Goal: Information Seeking & Learning: Compare options

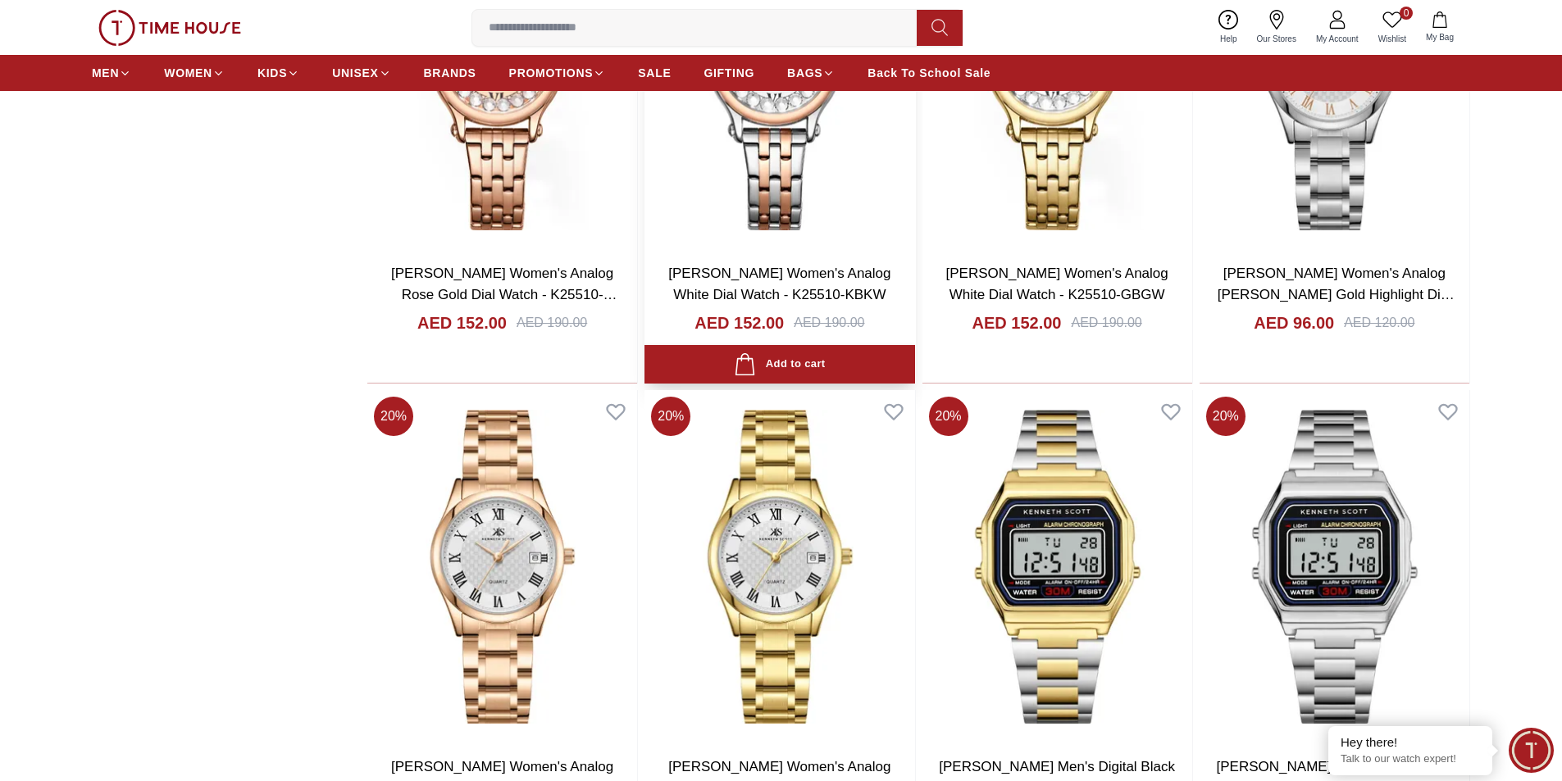
scroll to position [1885, 0]
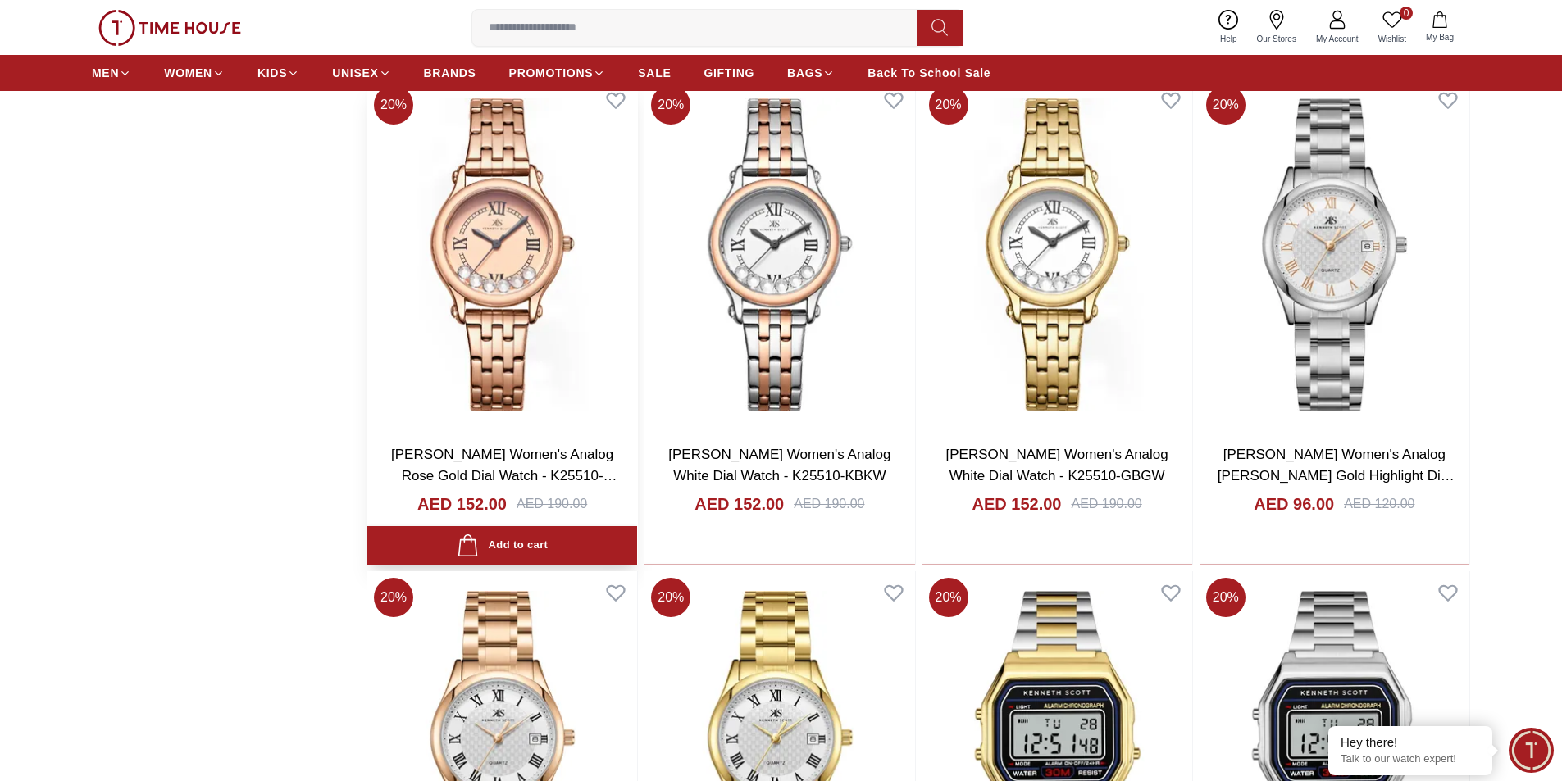
click at [497, 453] on link "Kenneth Scott Women's Analog Rose Gold Dial Watch - K25510-RBKK" at bounding box center [504, 475] width 226 height 57
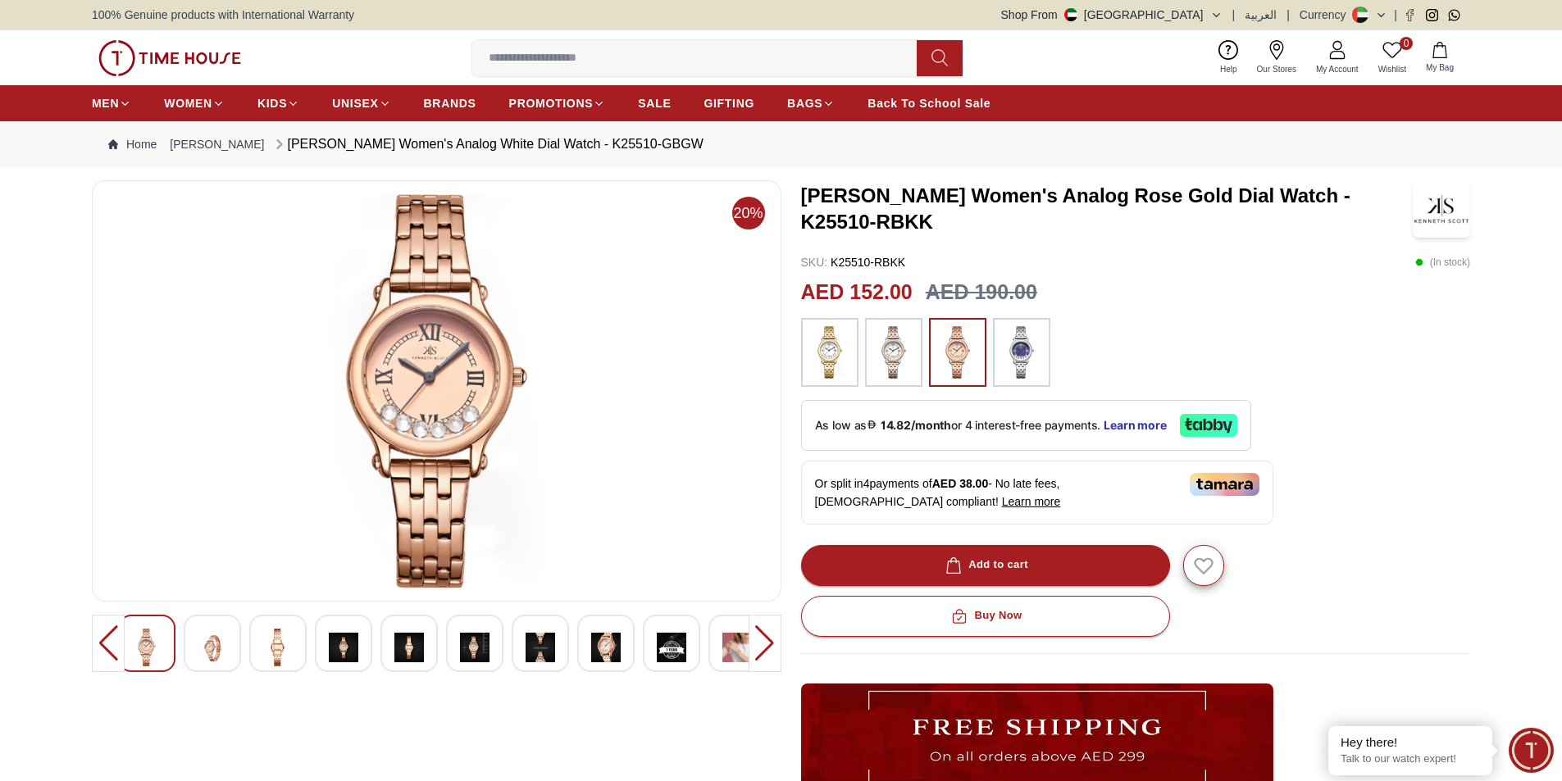
click at [735, 651] on img at bounding box center [737, 648] width 30 height 38
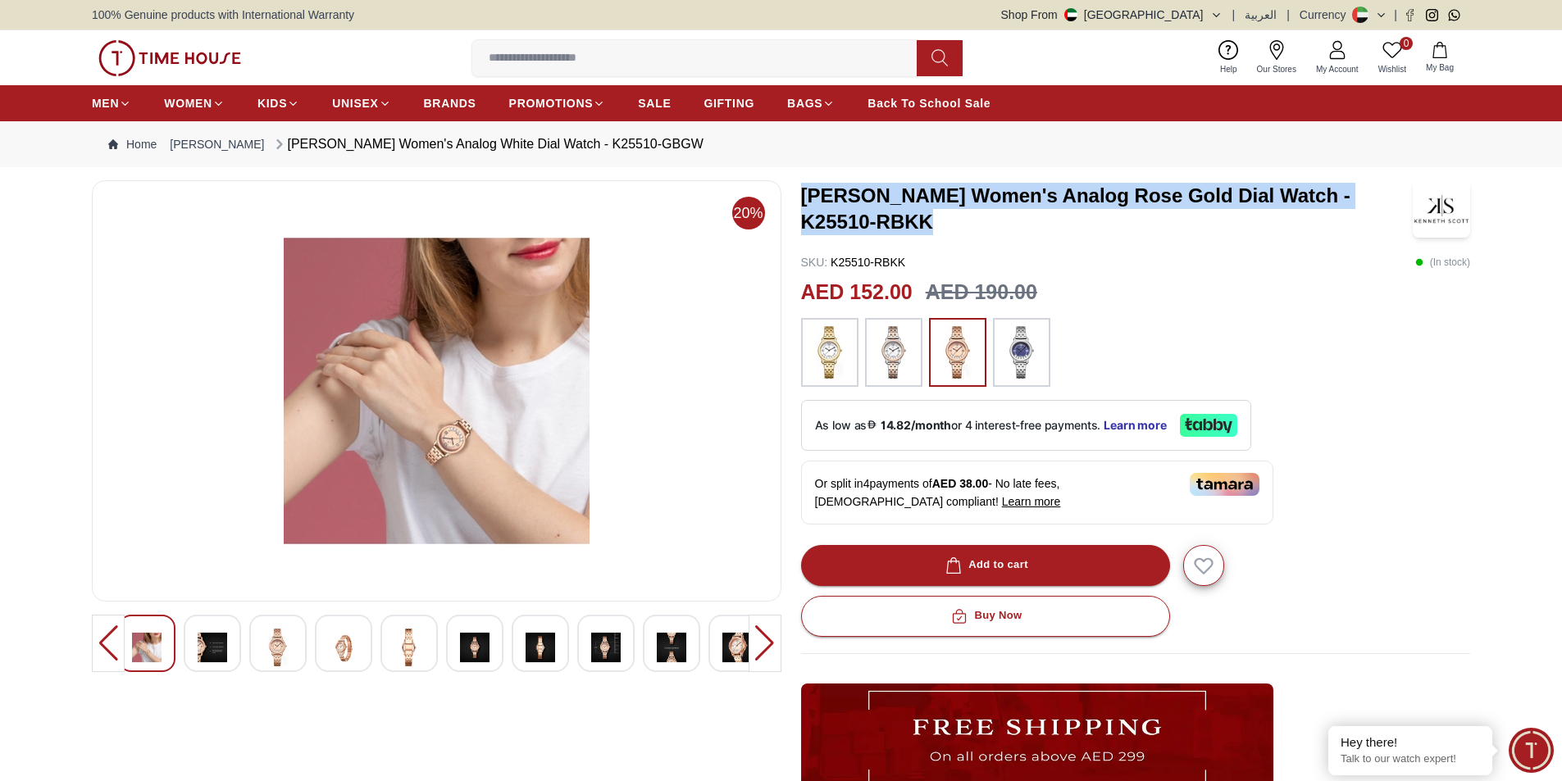
drag, startPoint x: 803, startPoint y: 204, endPoint x: 1340, endPoint y: 227, distance: 537.4
click at [1340, 227] on h3 "Kenneth Scott Women's Analog Rose Gold Dial Watch - K25510-RBKK" at bounding box center [1107, 209] width 612 height 52
copy h3 "Kenneth Scott Women's Analog Rose Gold Dial Watch - K25510-RBKK"
click at [971, 338] on img at bounding box center [957, 352] width 41 height 52
click at [971, 348] on img at bounding box center [957, 352] width 41 height 52
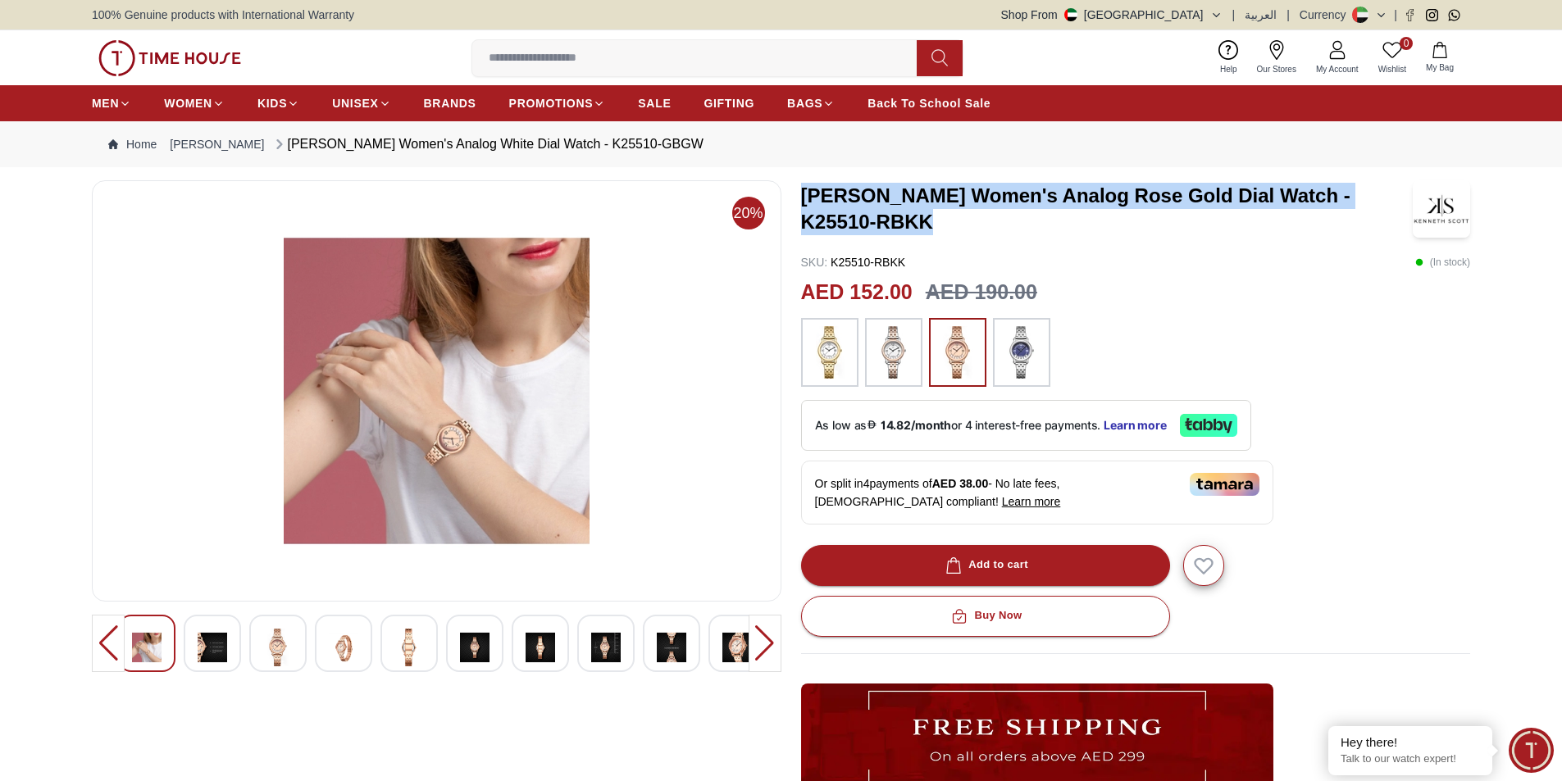
copy h3 "Kenneth Scott Women's Analog Rose Gold Dial Watch - K25510-RBKK"
click at [839, 355] on img at bounding box center [829, 352] width 41 height 52
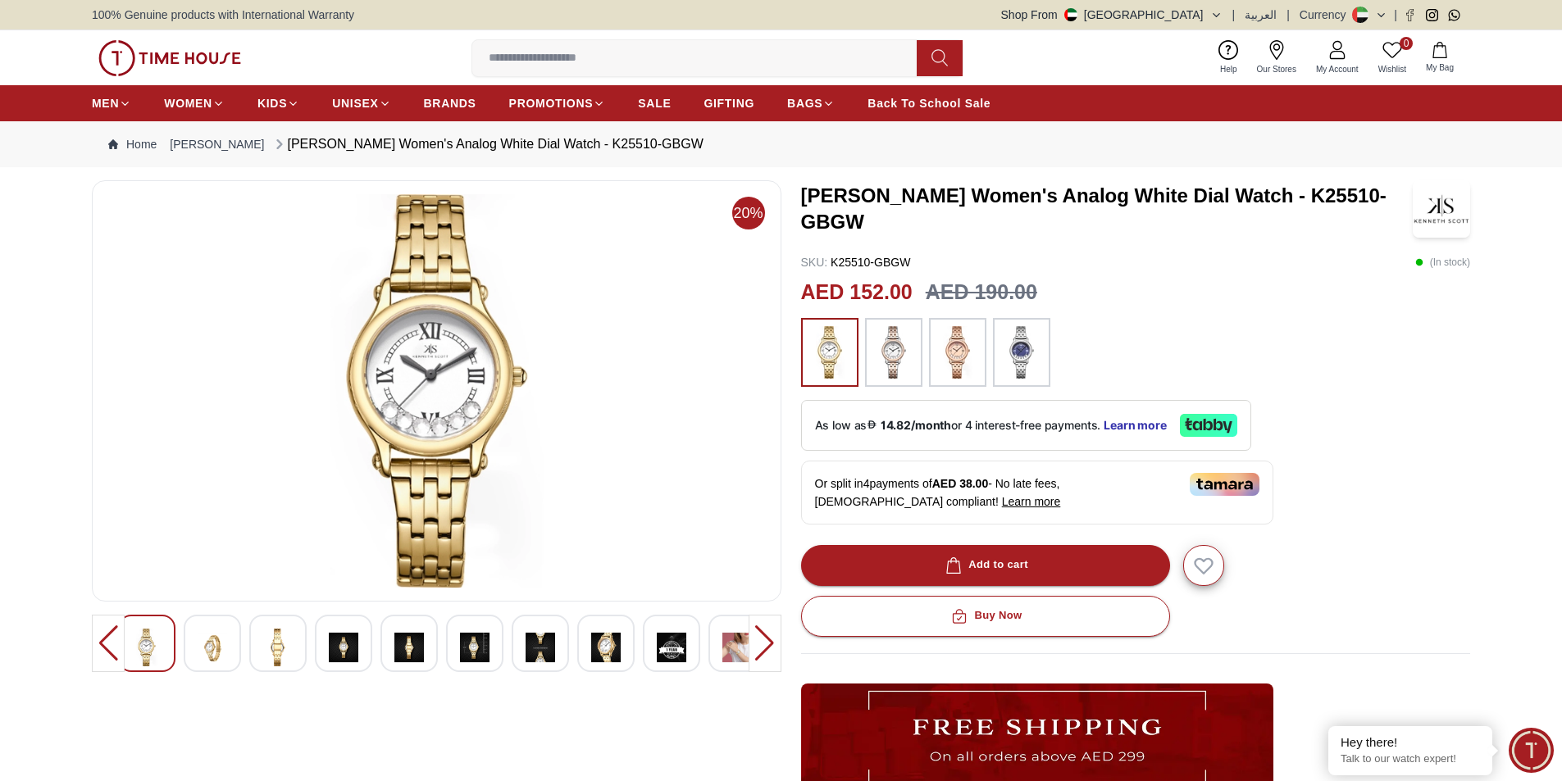
click at [946, 349] on img at bounding box center [957, 352] width 41 height 52
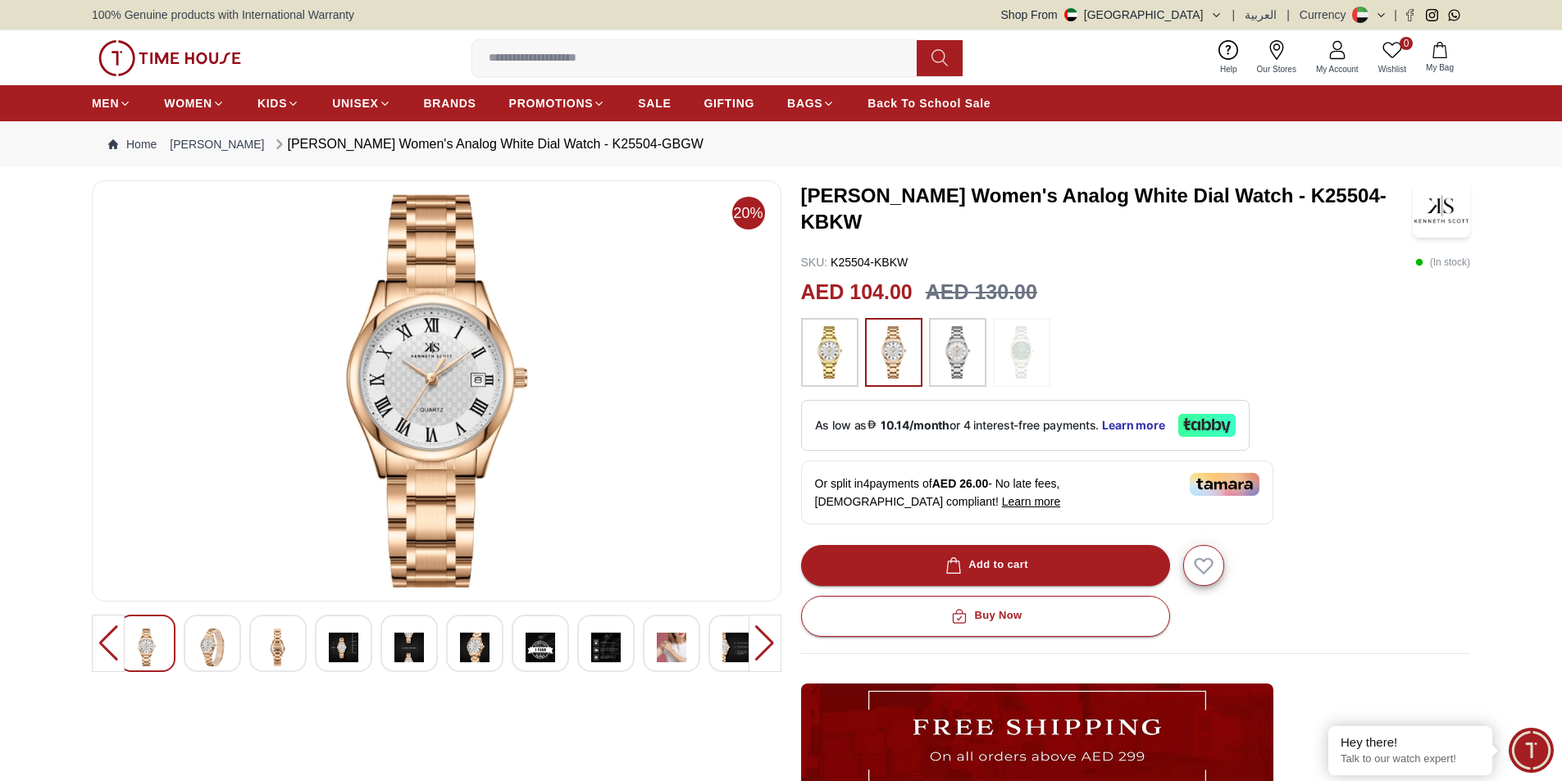
click at [677, 653] on img at bounding box center [672, 648] width 30 height 38
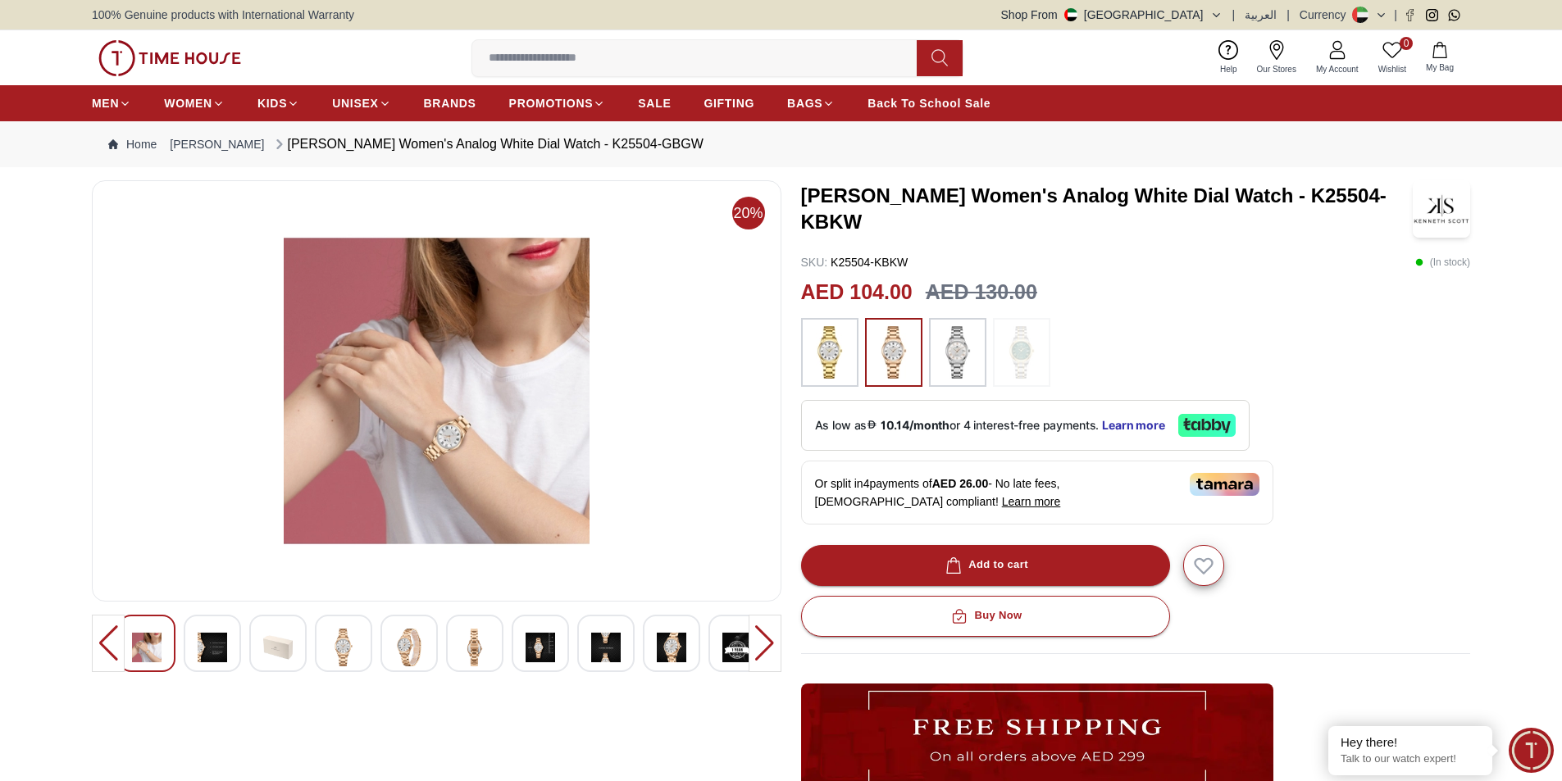
click at [469, 429] on img at bounding box center [437, 390] width 662 height 393
click at [140, 633] on img at bounding box center [147, 648] width 30 height 38
click at [213, 641] on img at bounding box center [213, 648] width 30 height 38
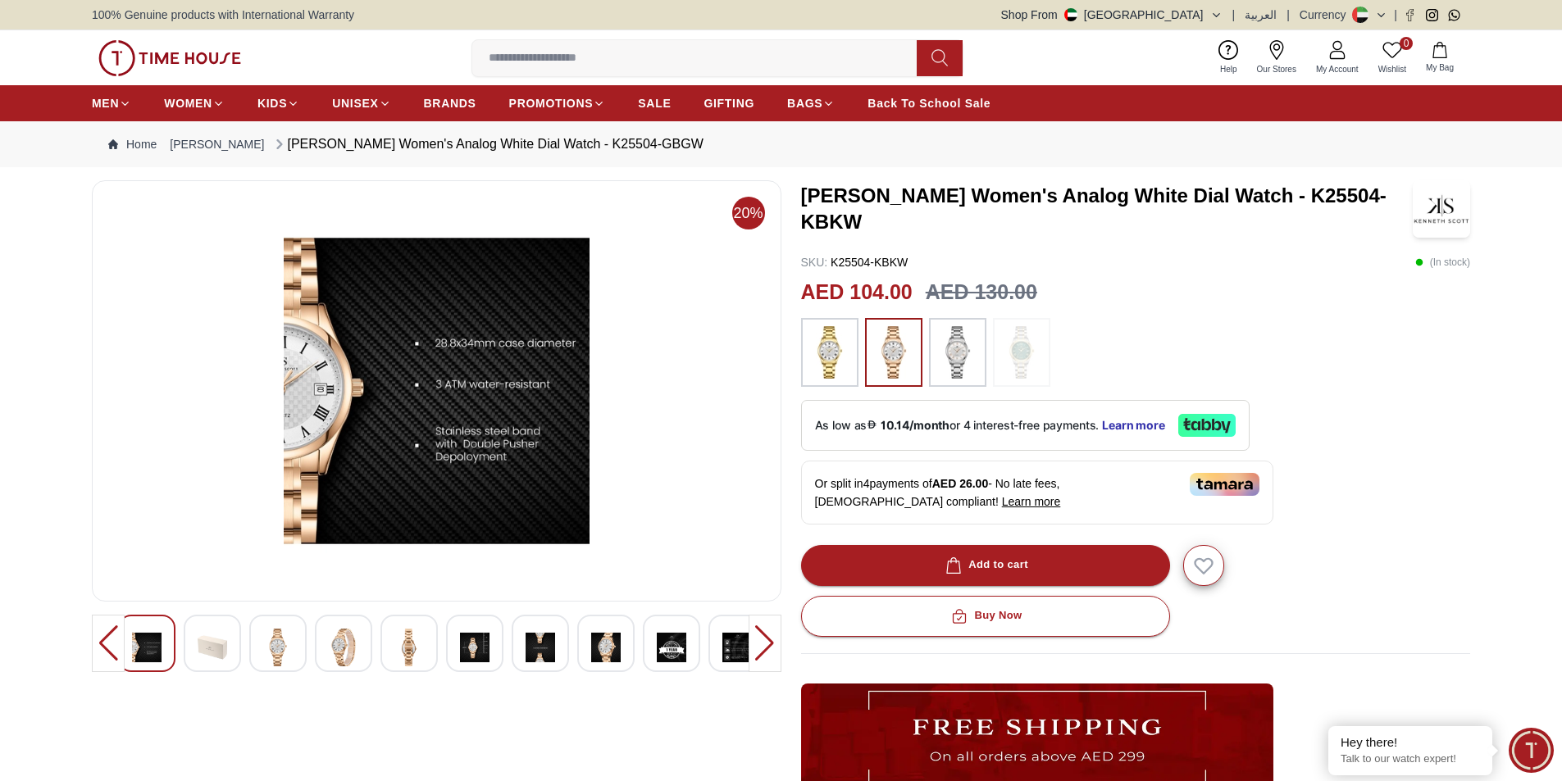
click at [287, 645] on img at bounding box center [278, 648] width 30 height 38
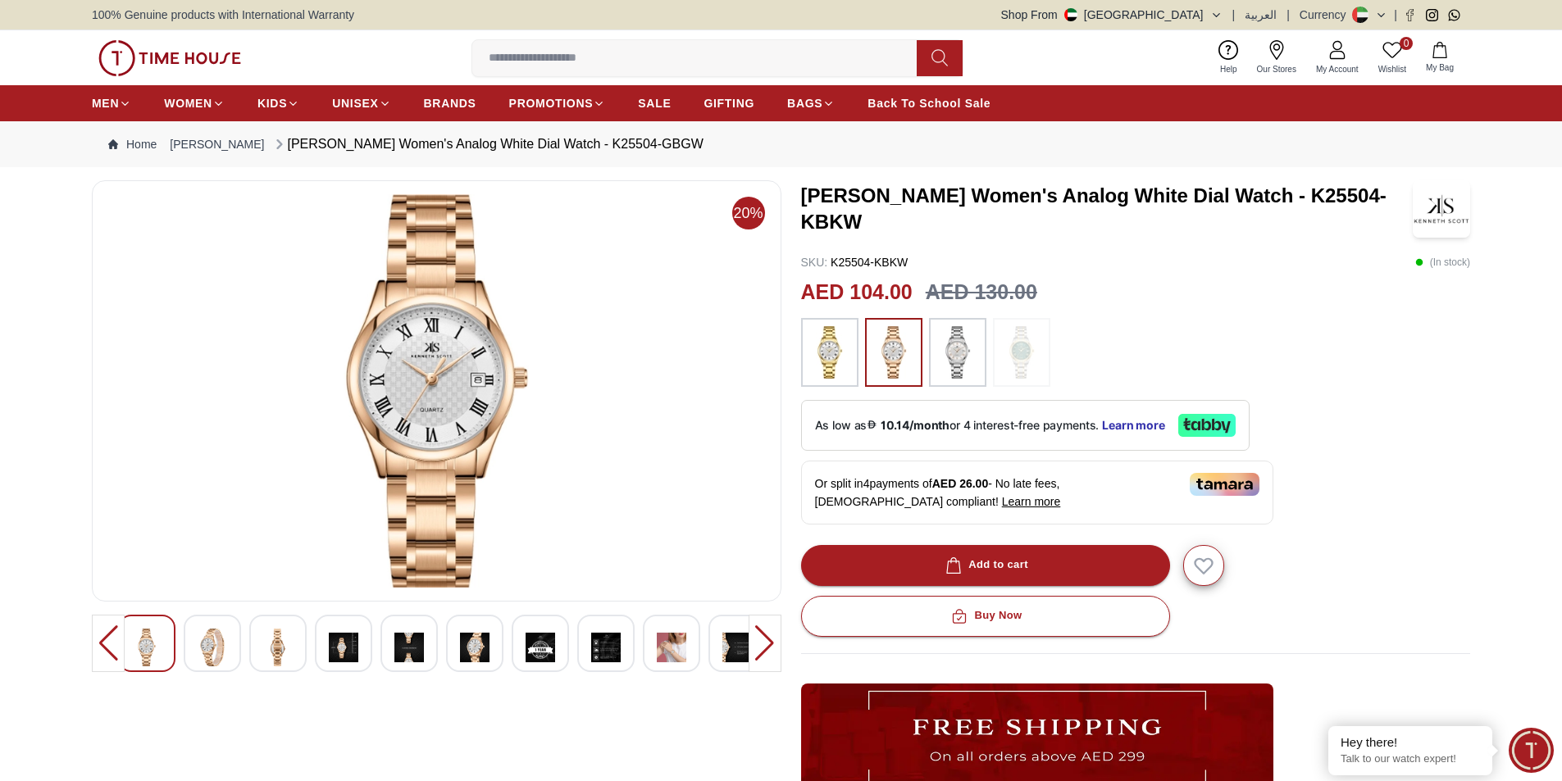
click at [480, 627] on div at bounding box center [474, 643] width 57 height 57
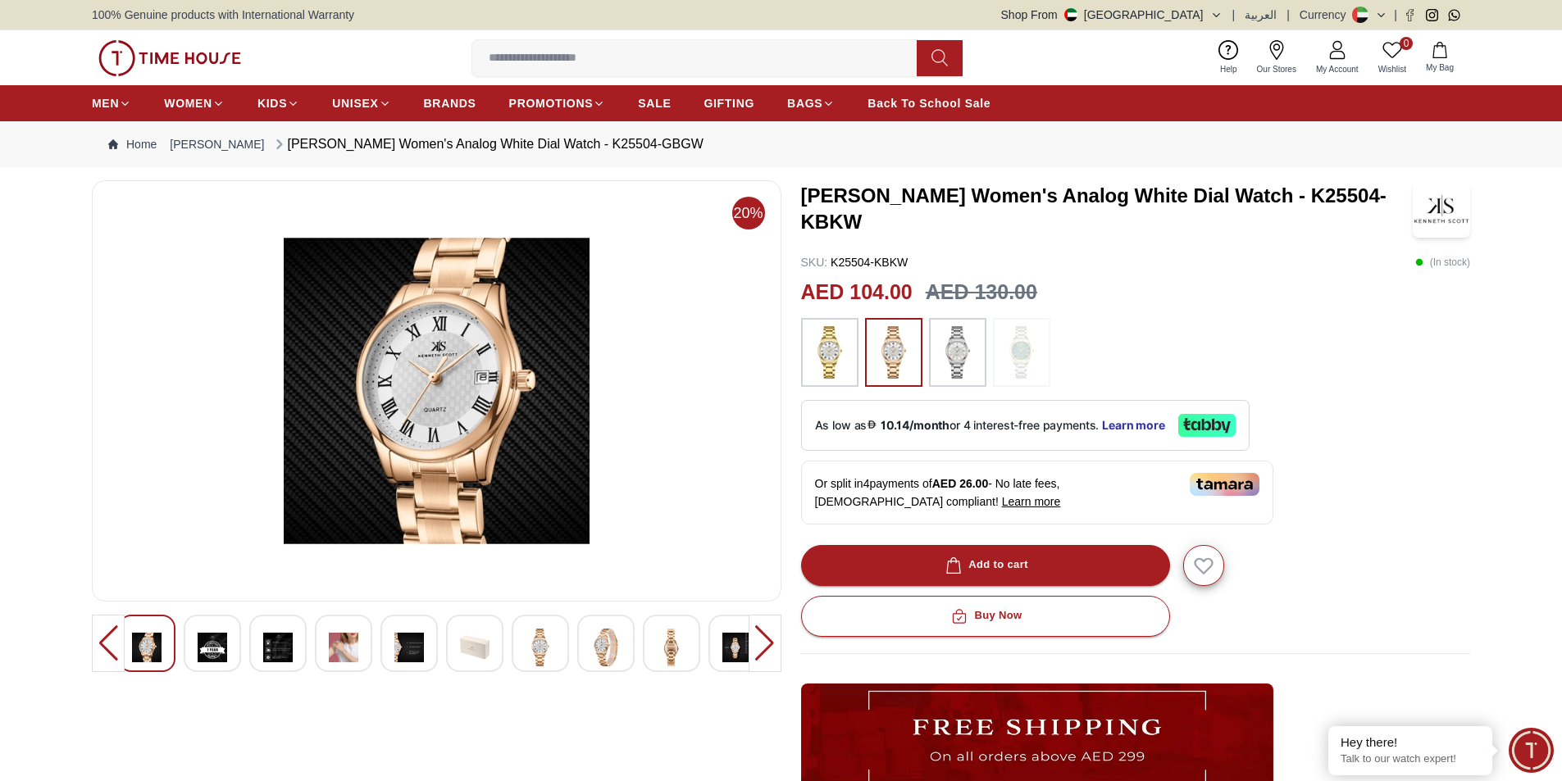
click at [674, 649] on img at bounding box center [672, 648] width 30 height 38
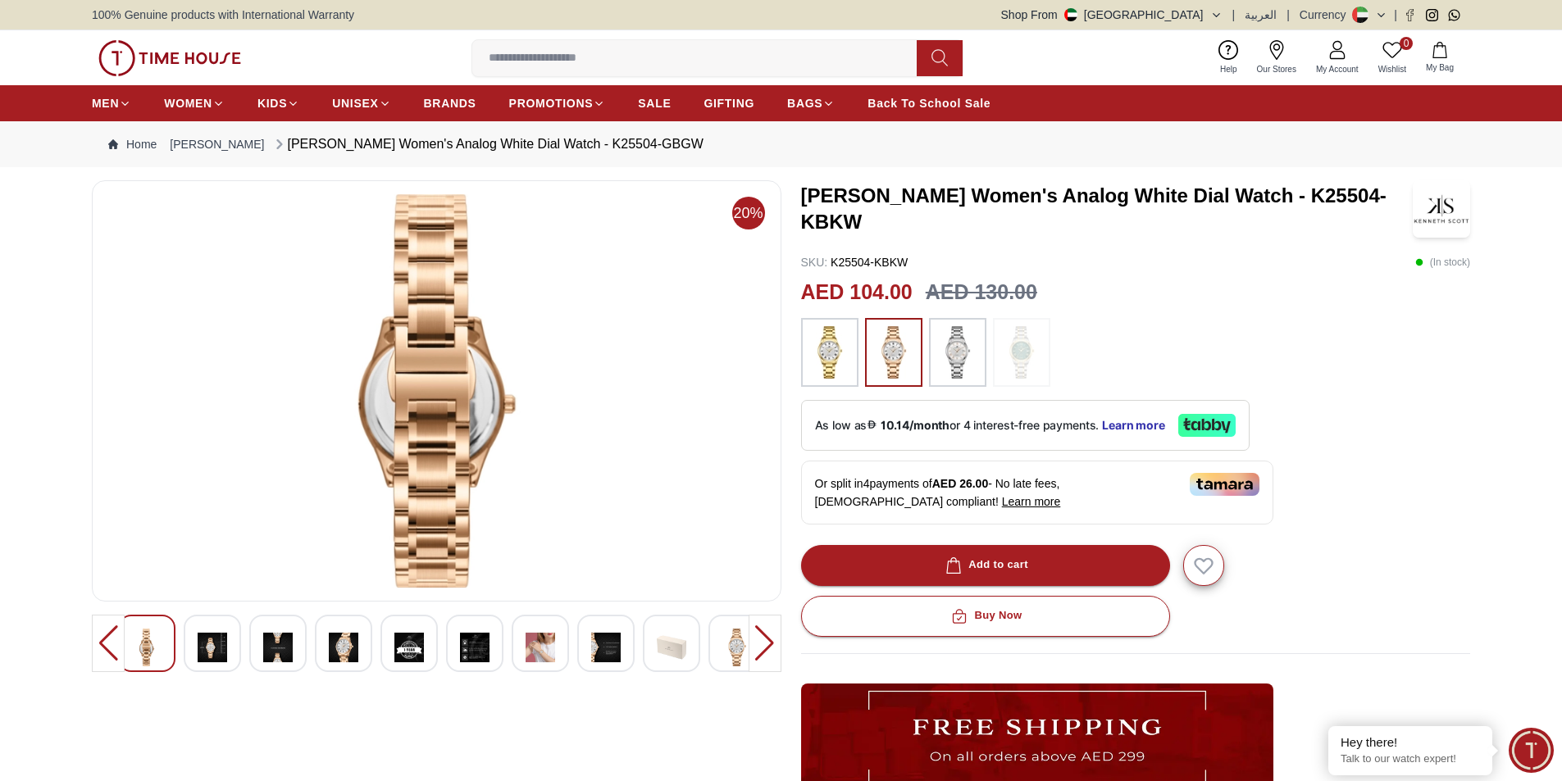
click at [718, 643] on div at bounding box center [736, 643] width 57 height 57
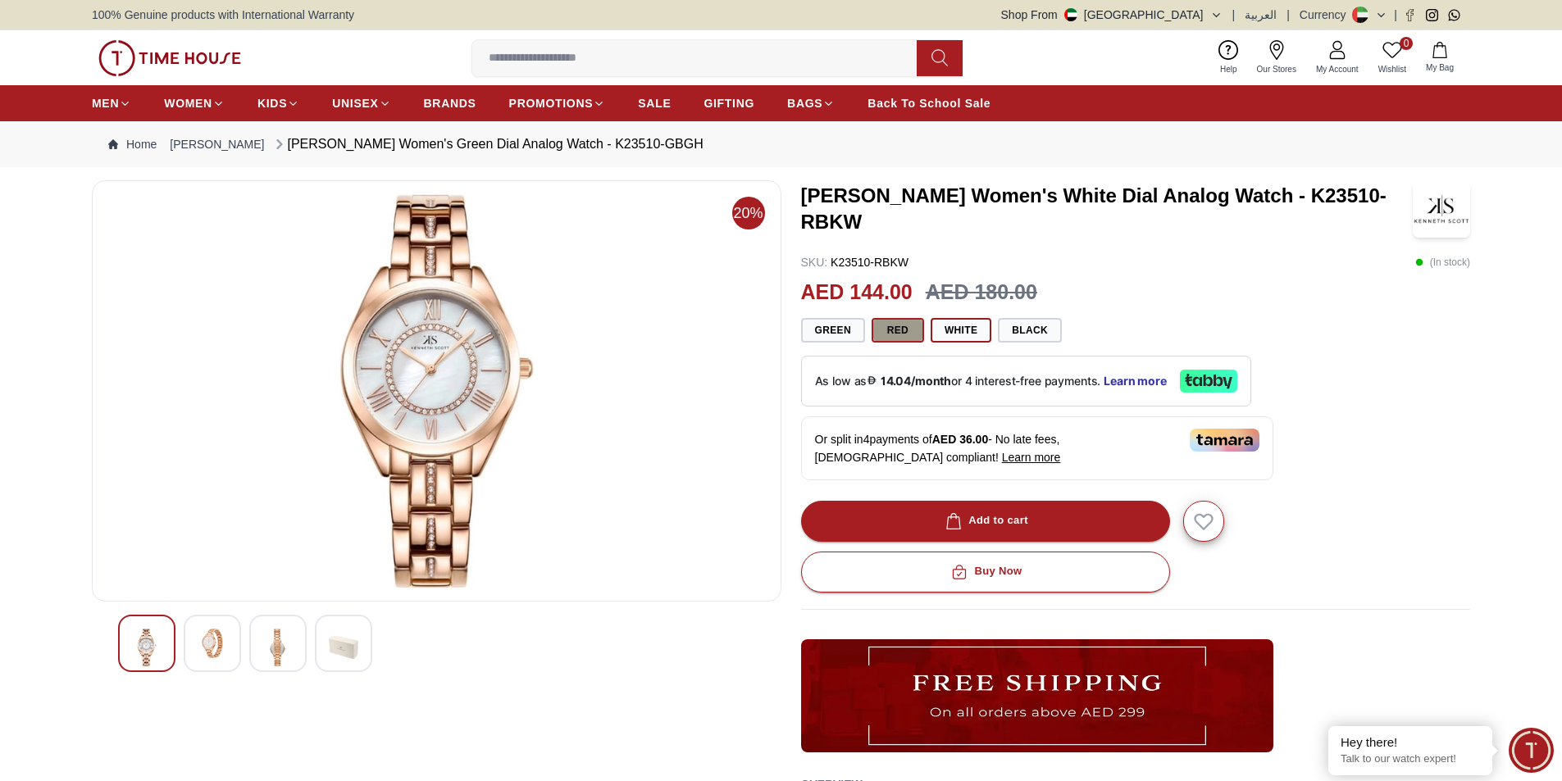
click at [898, 321] on button "Red" at bounding box center [897, 330] width 52 height 25
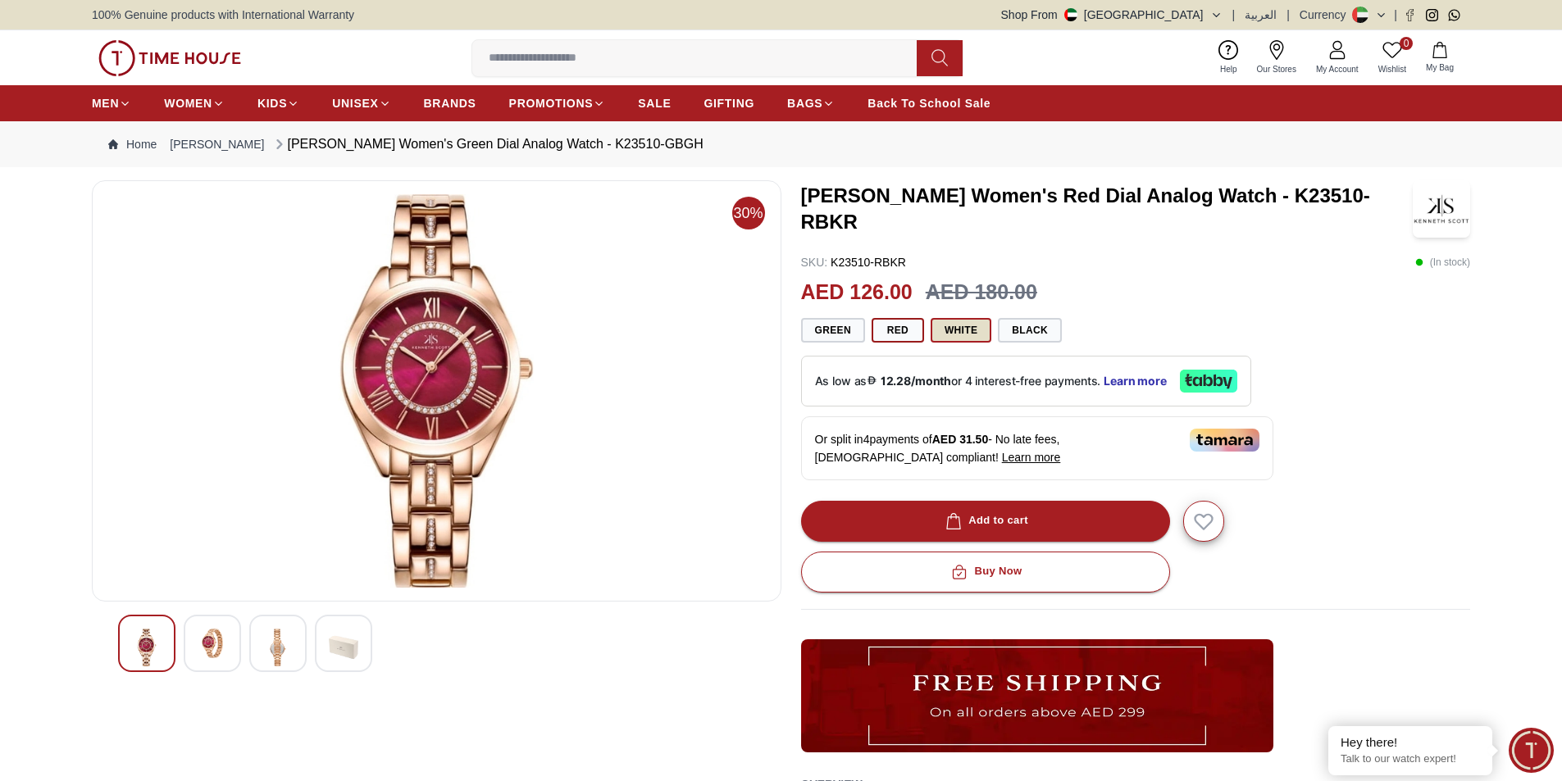
click at [945, 322] on button "White" at bounding box center [960, 330] width 61 height 25
click at [1027, 326] on button "Black" at bounding box center [1030, 330] width 64 height 25
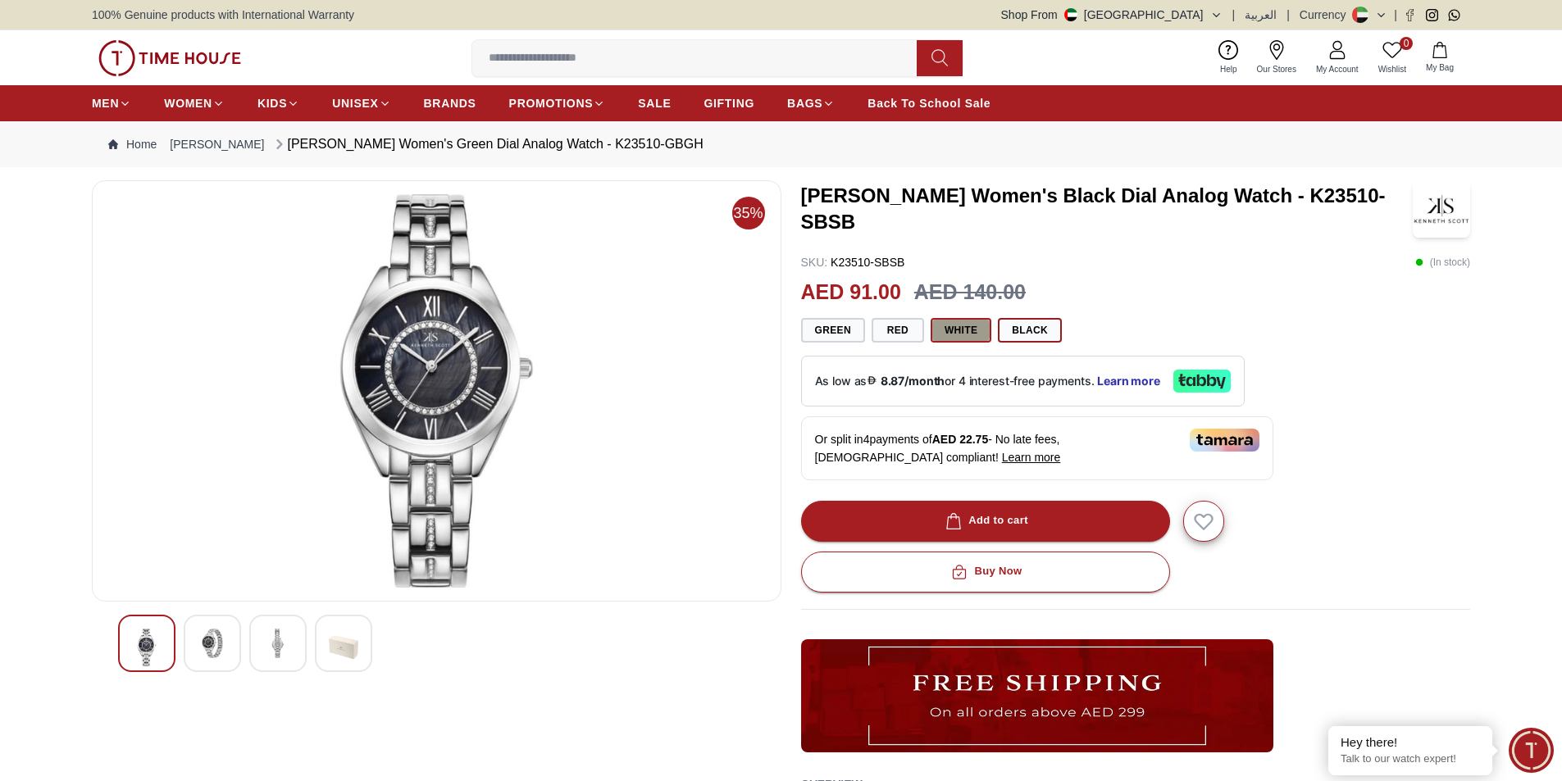
click at [937, 328] on button "White" at bounding box center [960, 330] width 61 height 25
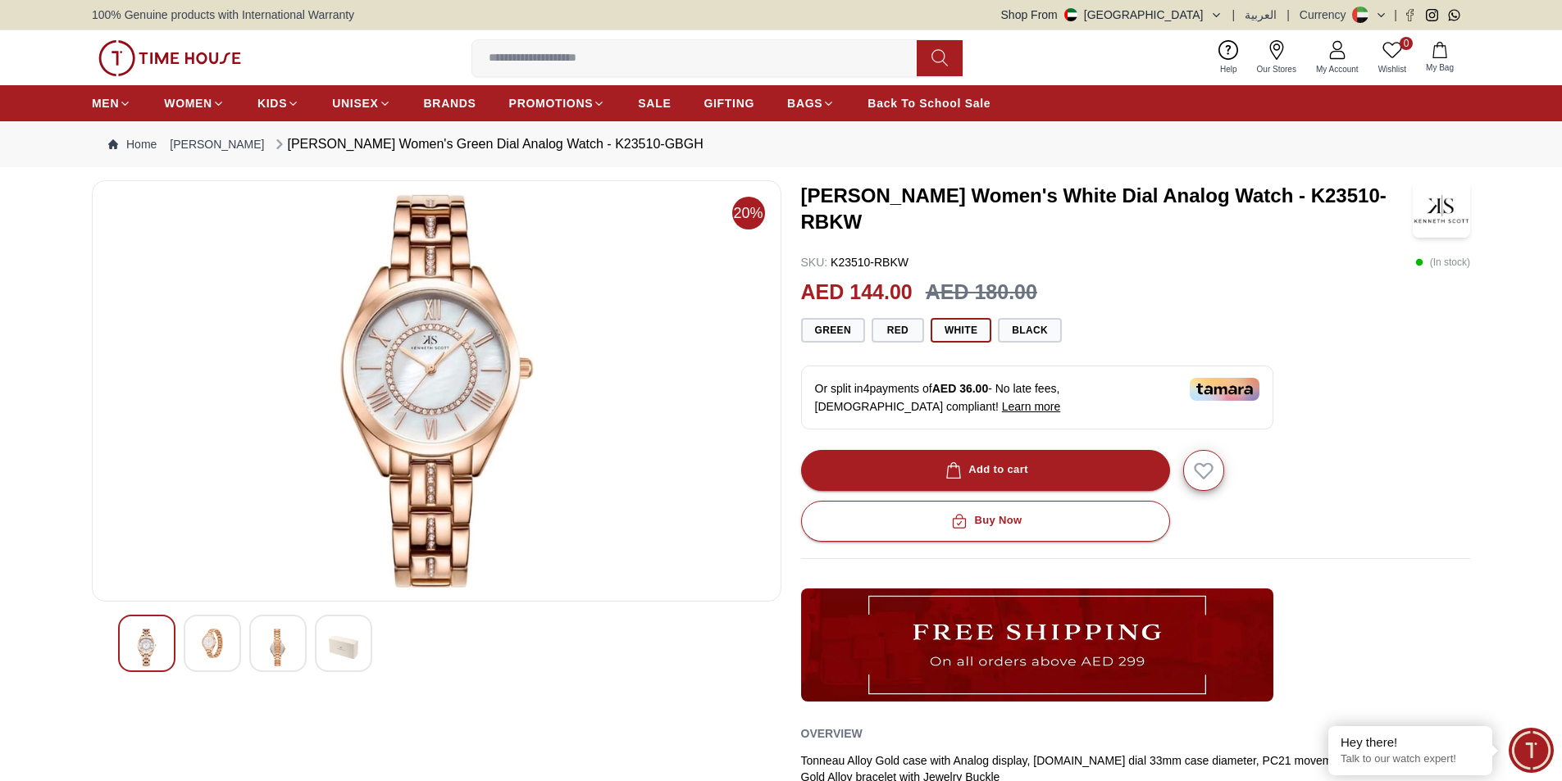
click at [239, 641] on div at bounding box center [212, 643] width 57 height 57
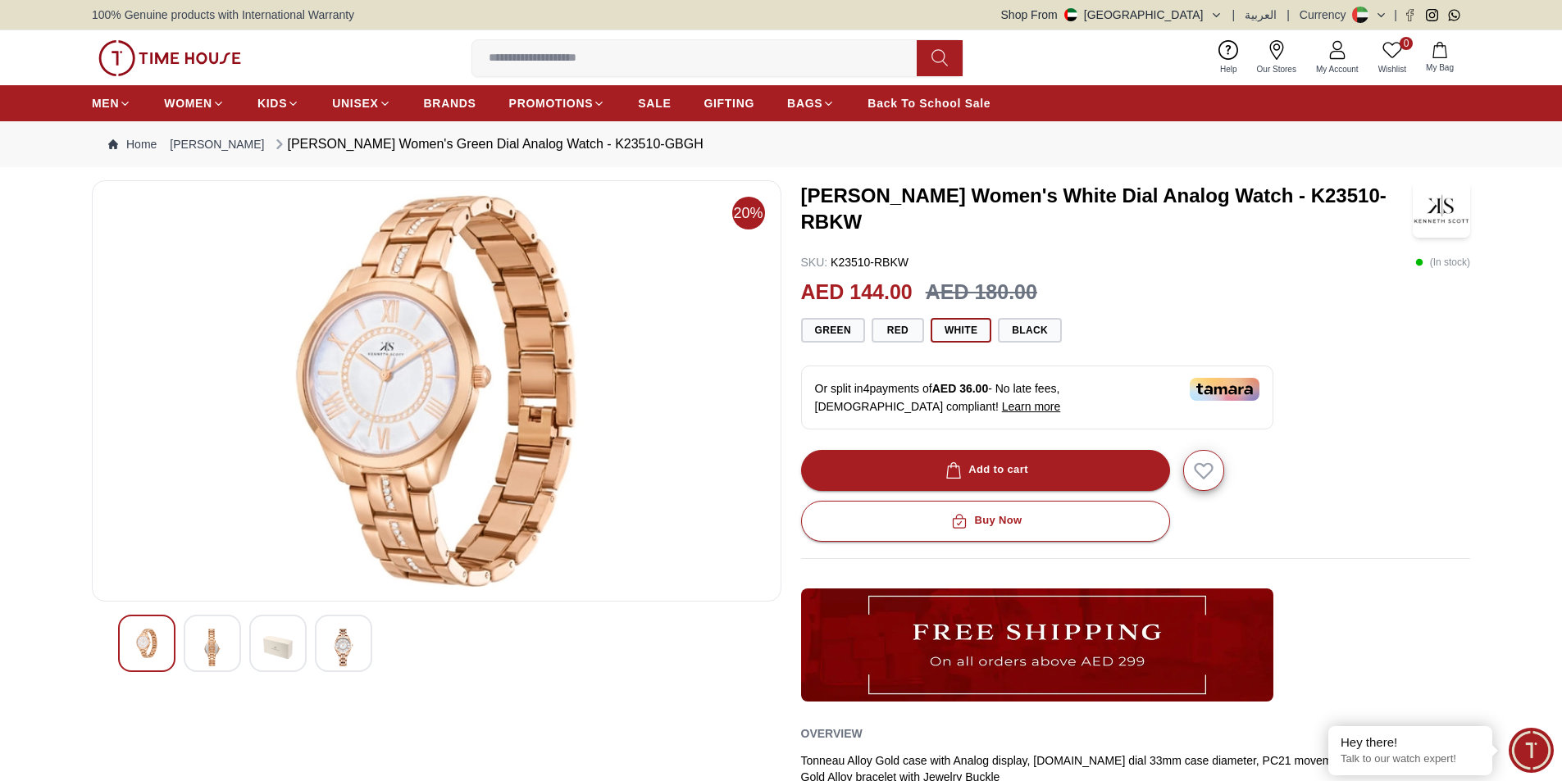
click at [257, 638] on div at bounding box center [277, 643] width 57 height 57
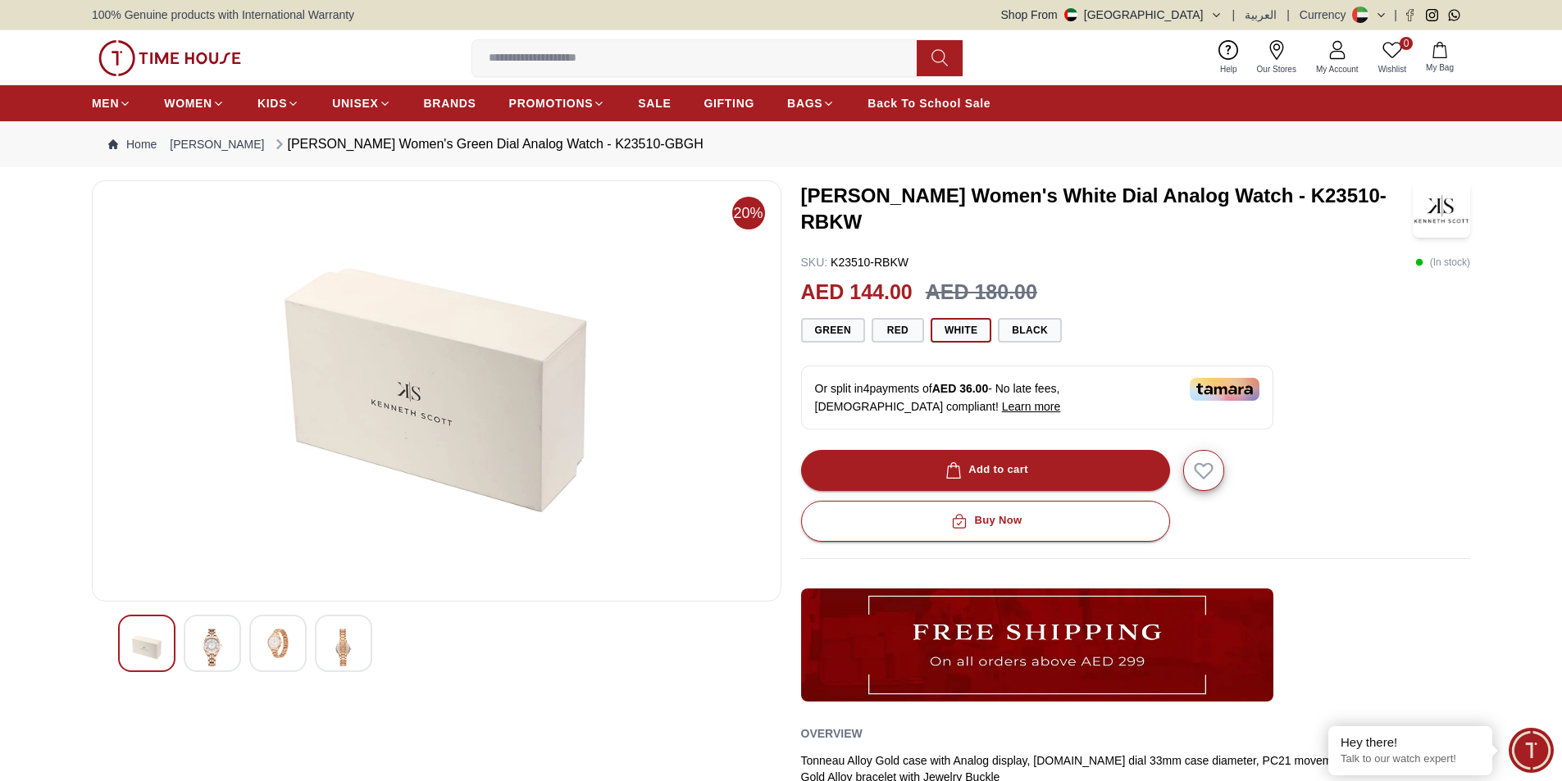
click at [335, 635] on img at bounding box center [344, 648] width 30 height 38
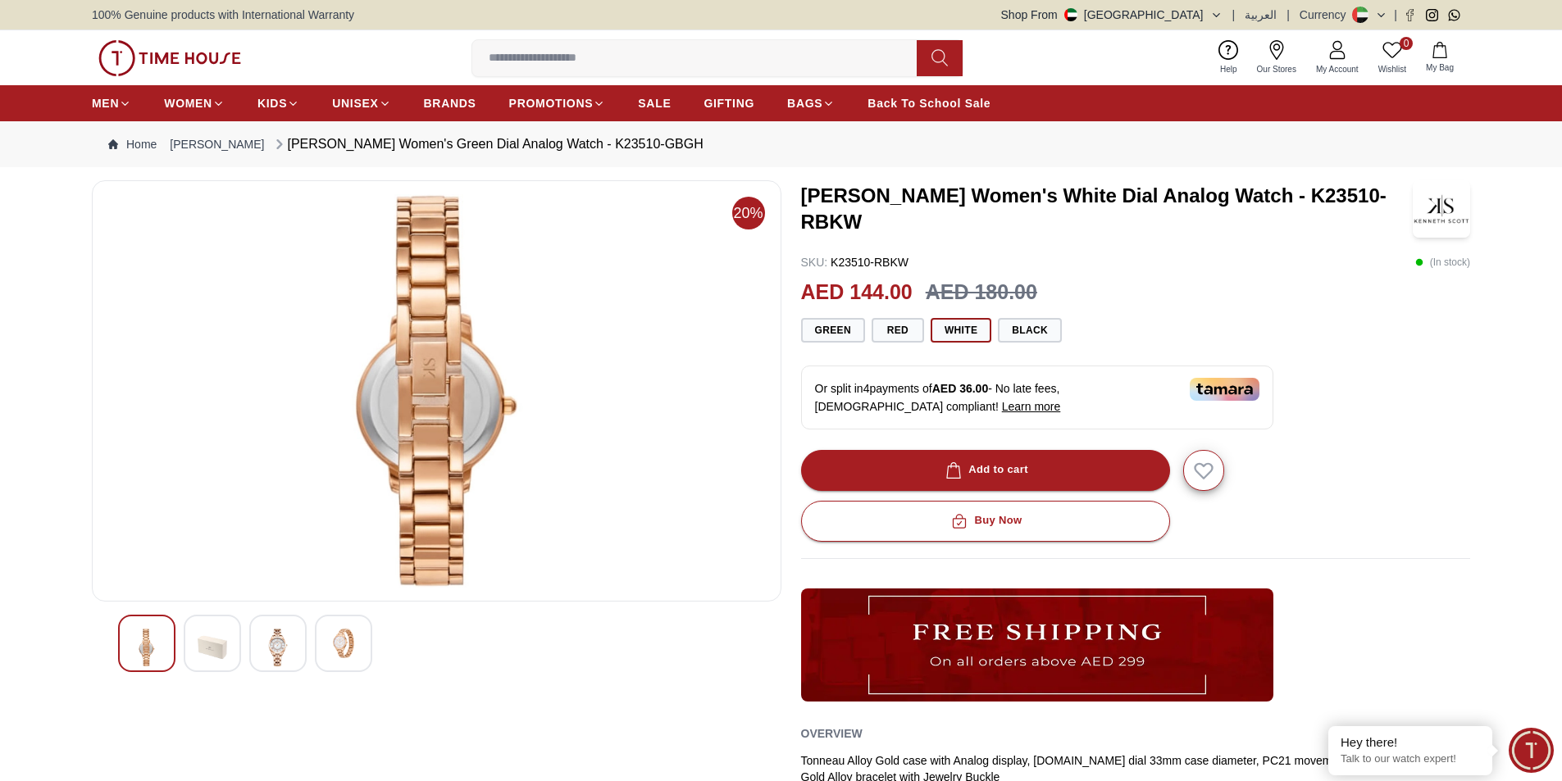
click at [154, 637] on img at bounding box center [147, 648] width 30 height 38
click at [218, 629] on img at bounding box center [213, 648] width 30 height 38
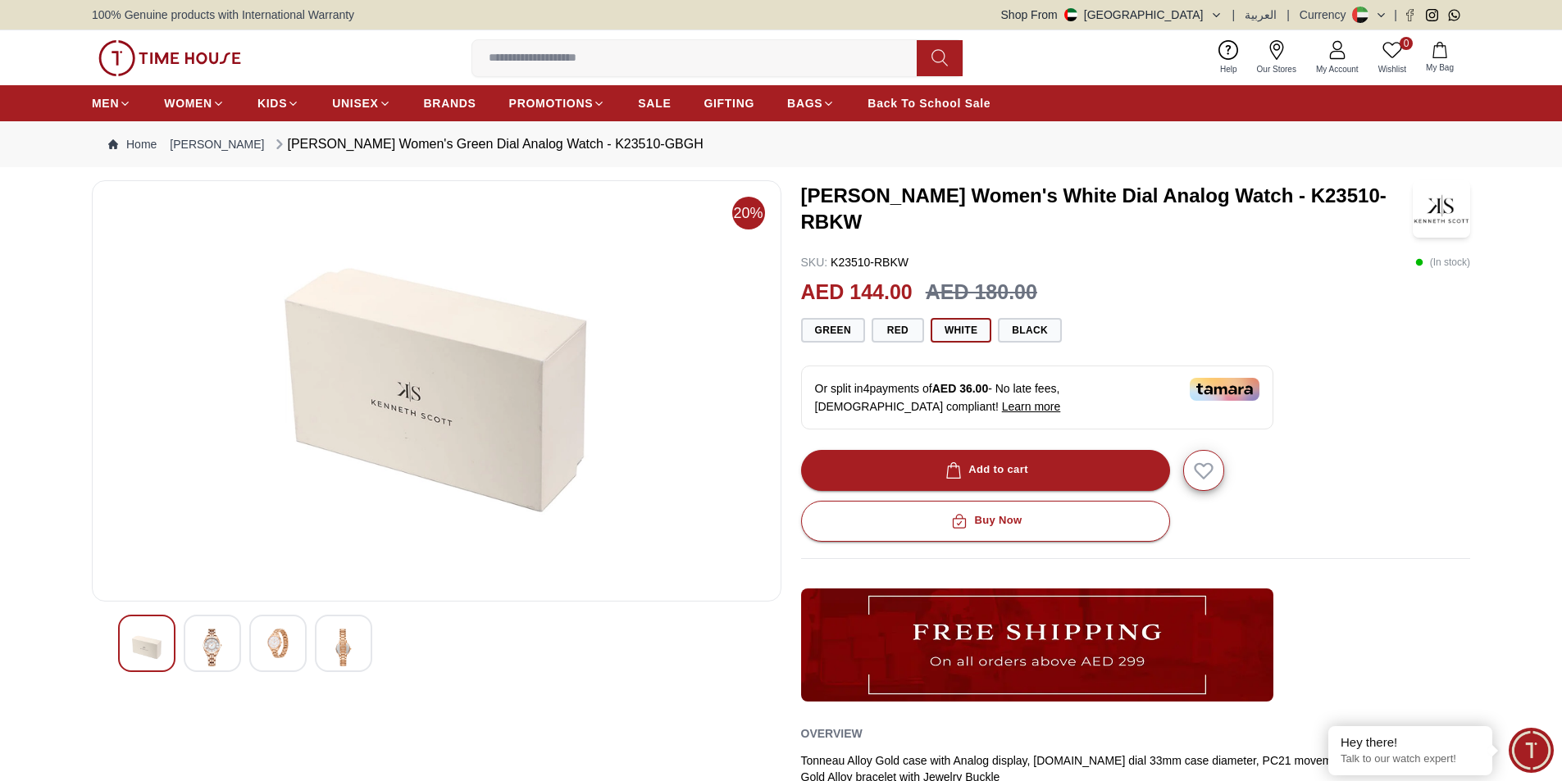
click at [289, 629] on img at bounding box center [278, 644] width 30 height 30
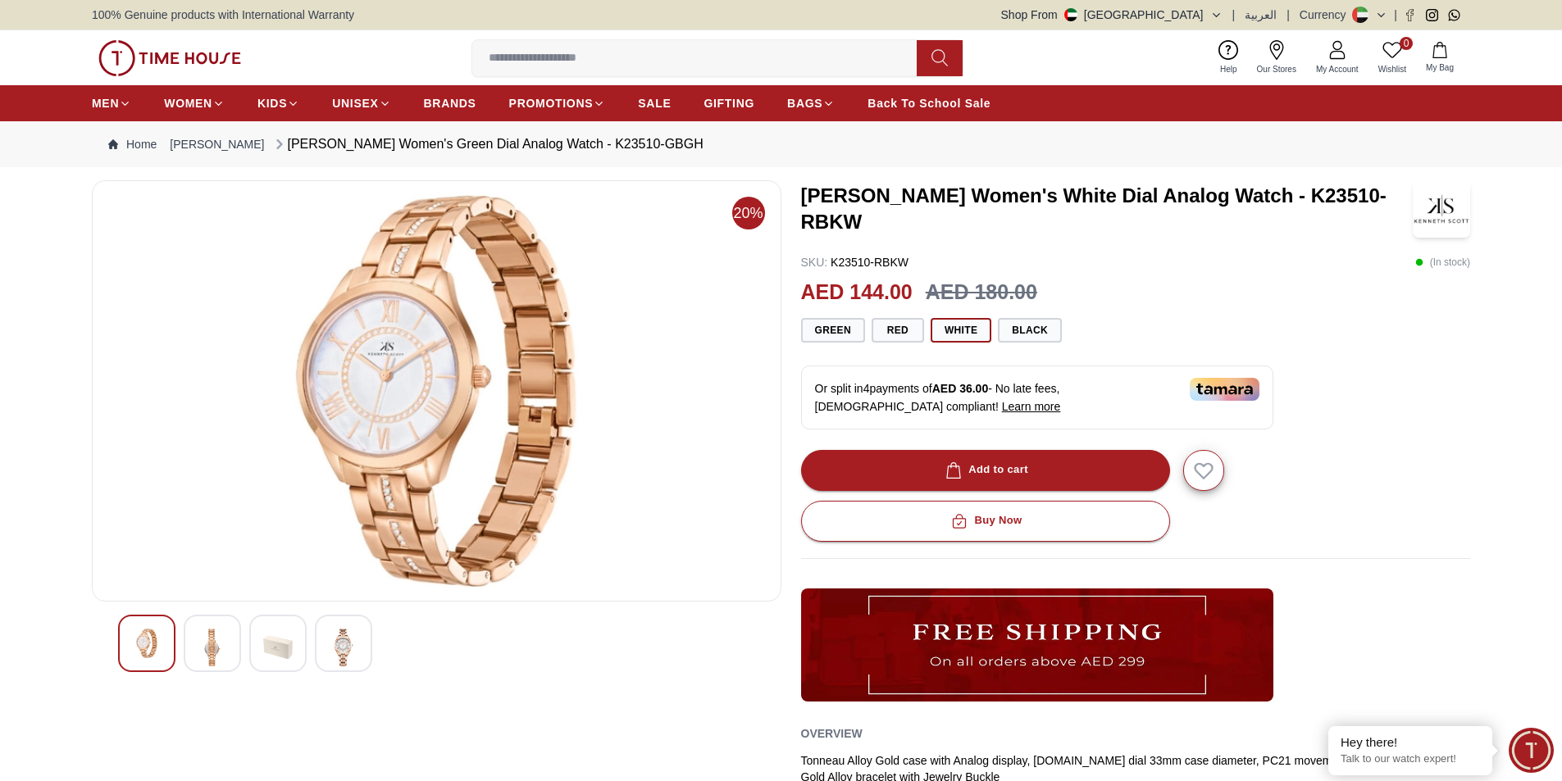
click at [347, 634] on img at bounding box center [344, 648] width 30 height 38
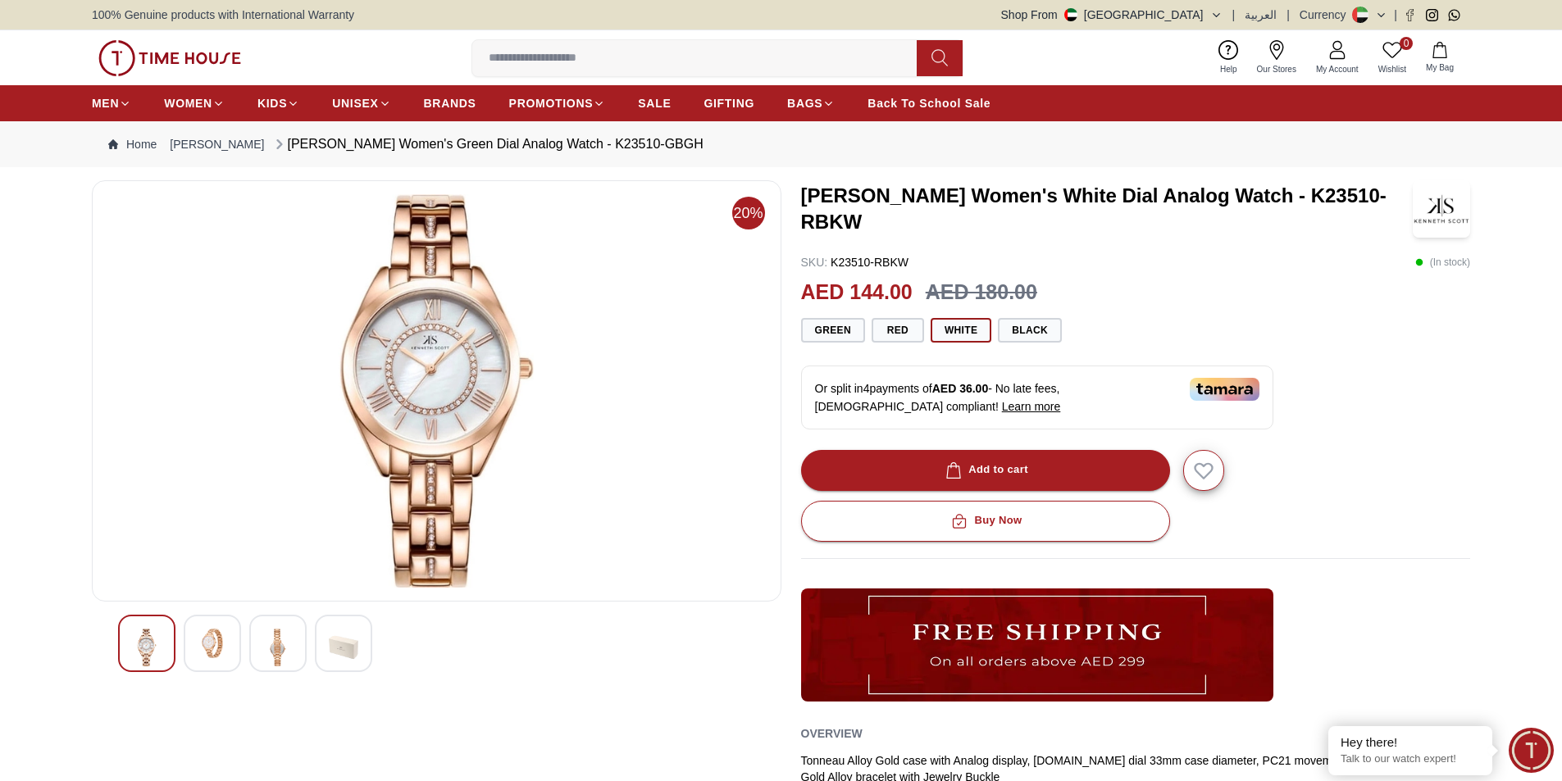
click at [347, 634] on img at bounding box center [344, 648] width 30 height 38
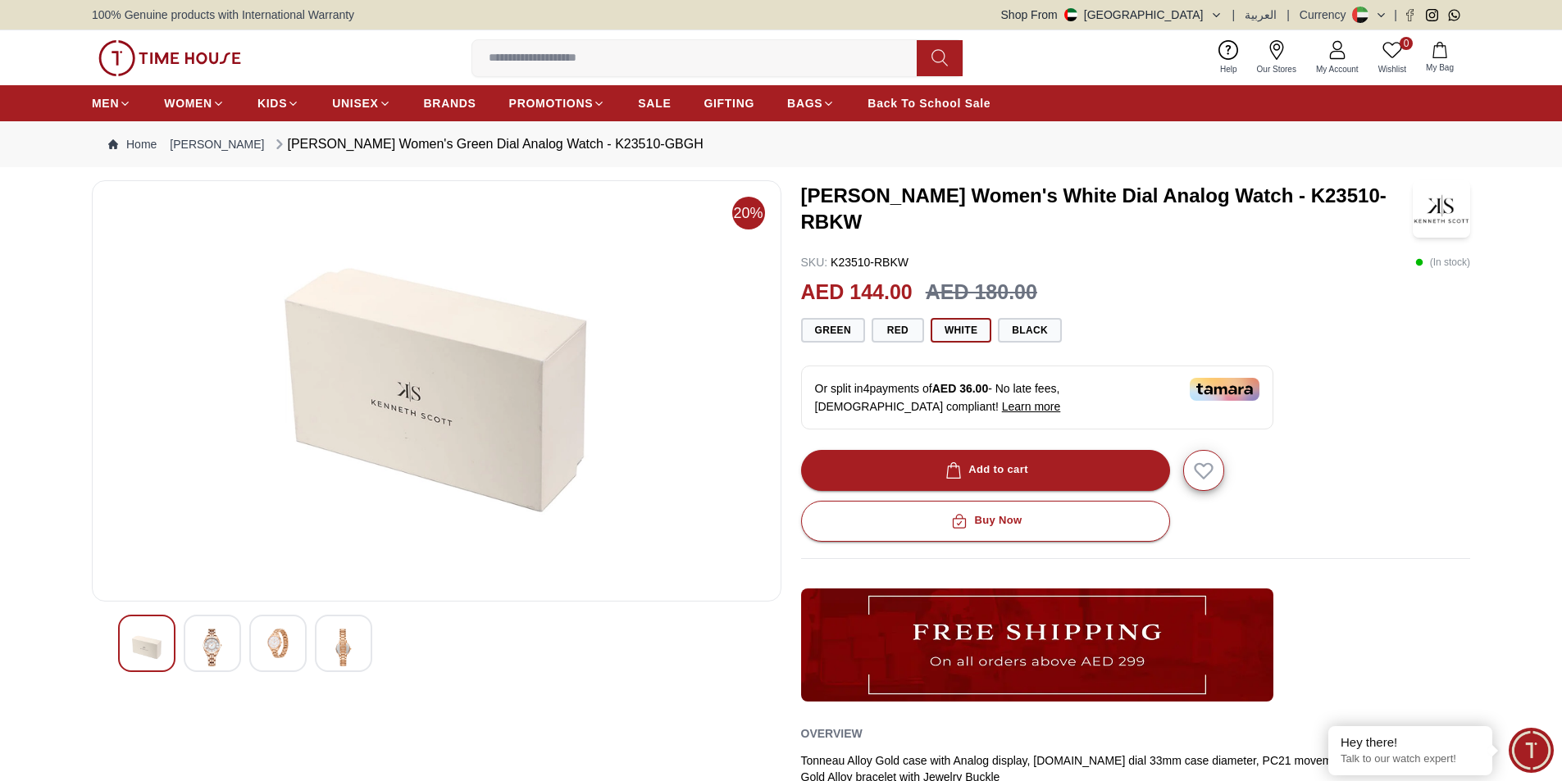
click at [240, 633] on div at bounding box center [212, 643] width 57 height 57
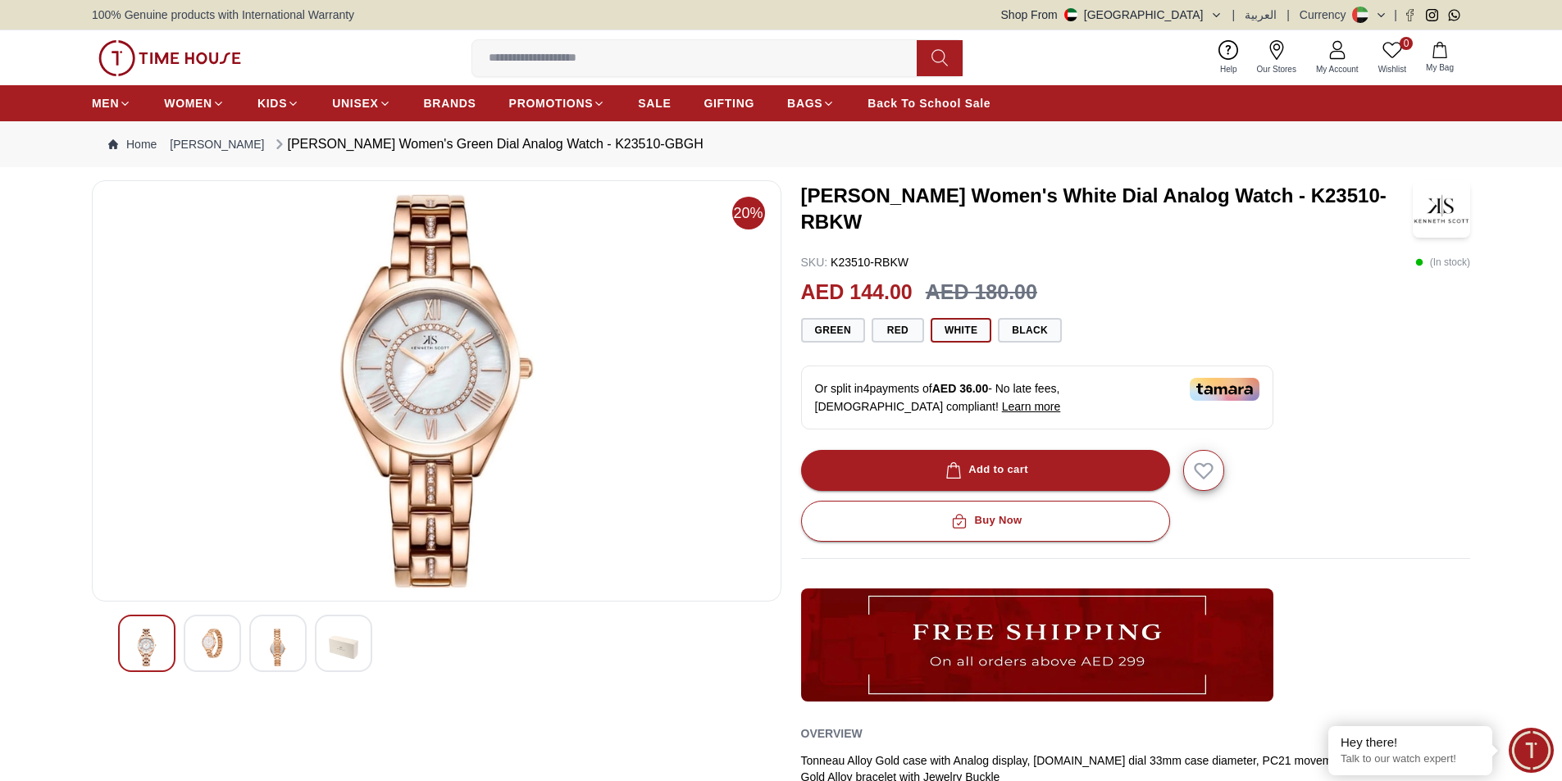
click at [280, 640] on img at bounding box center [278, 648] width 30 height 38
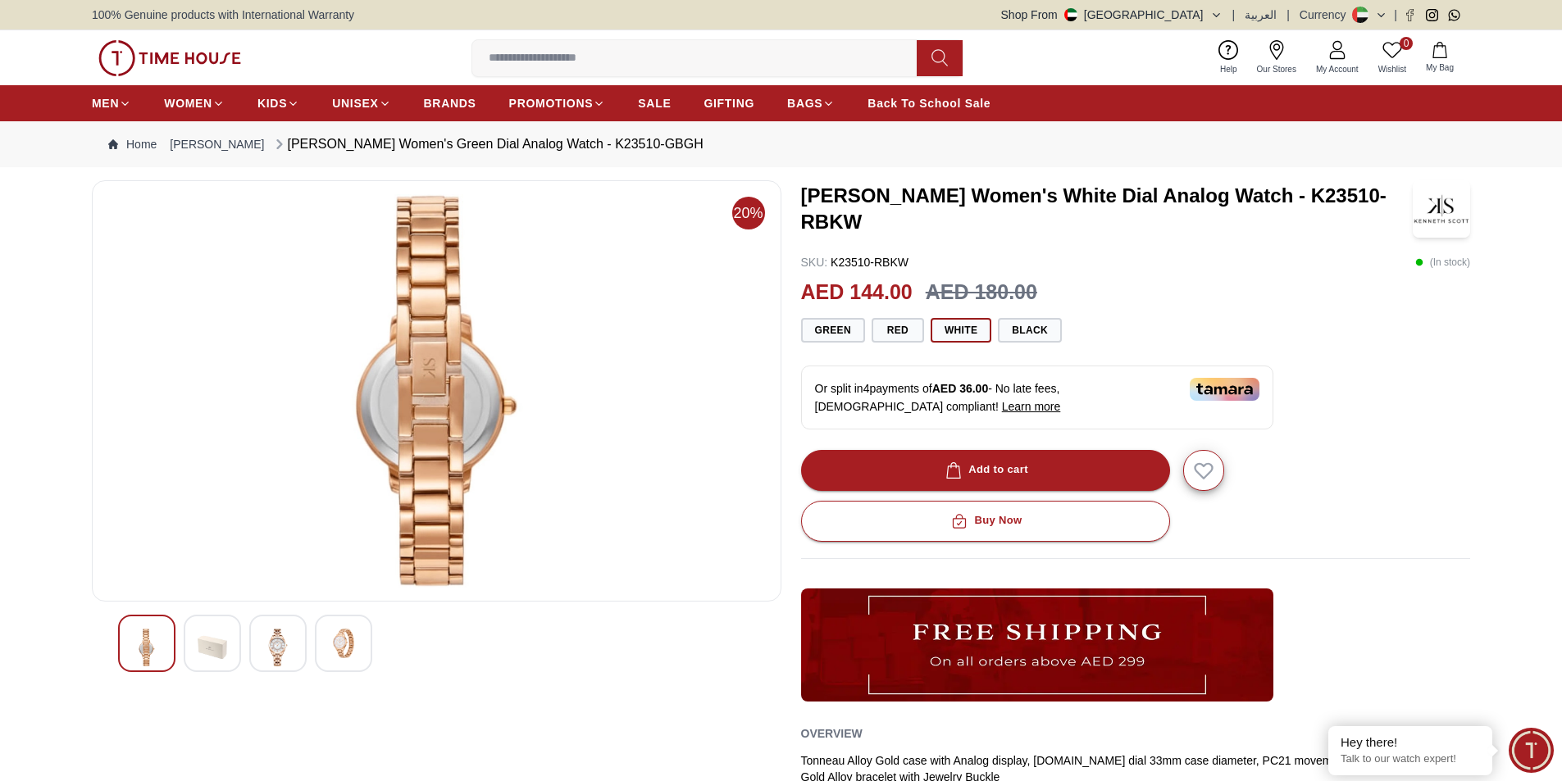
click at [328, 641] on div at bounding box center [343, 643] width 57 height 57
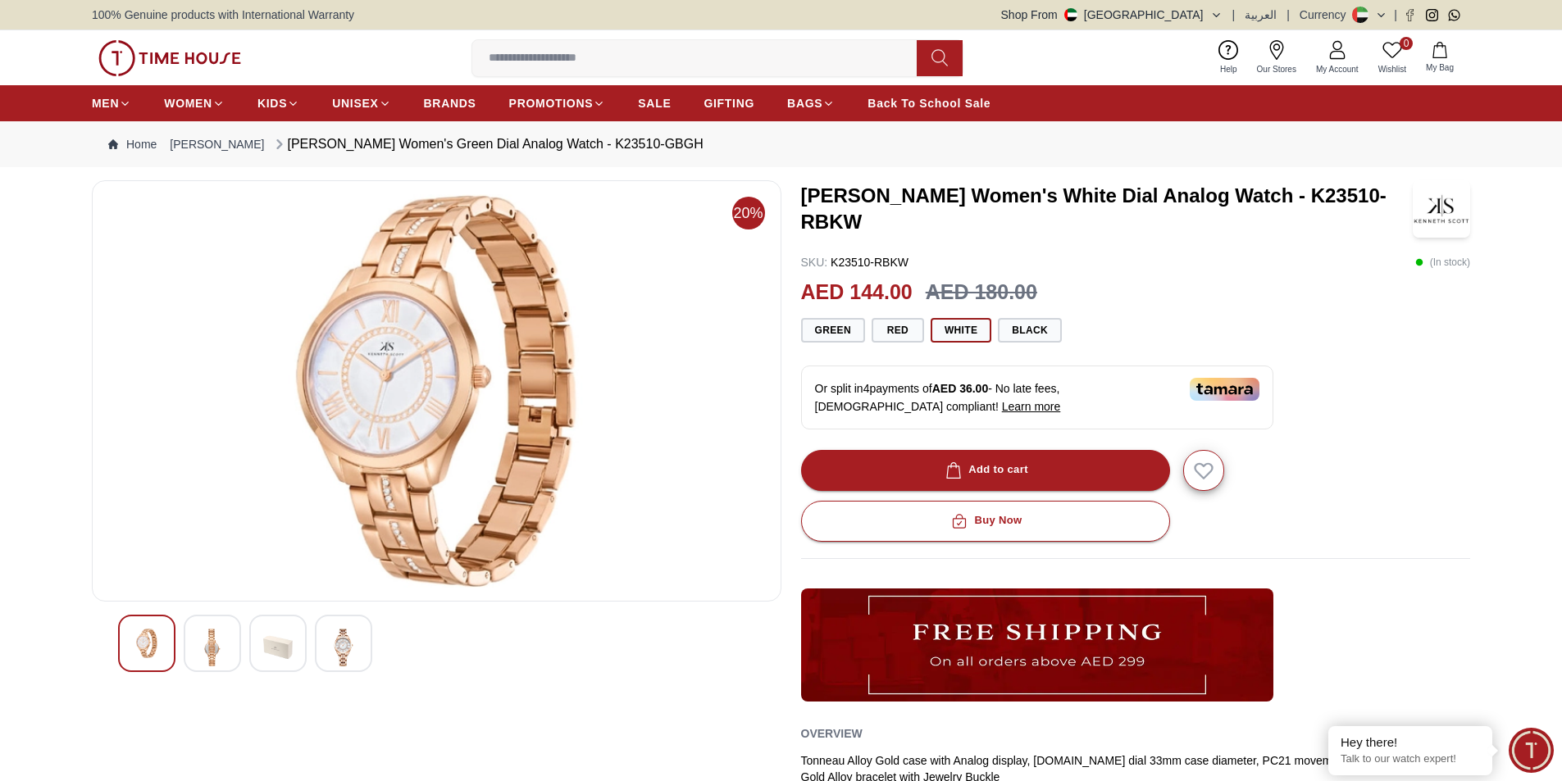
click at [232, 649] on div at bounding box center [212, 643] width 57 height 57
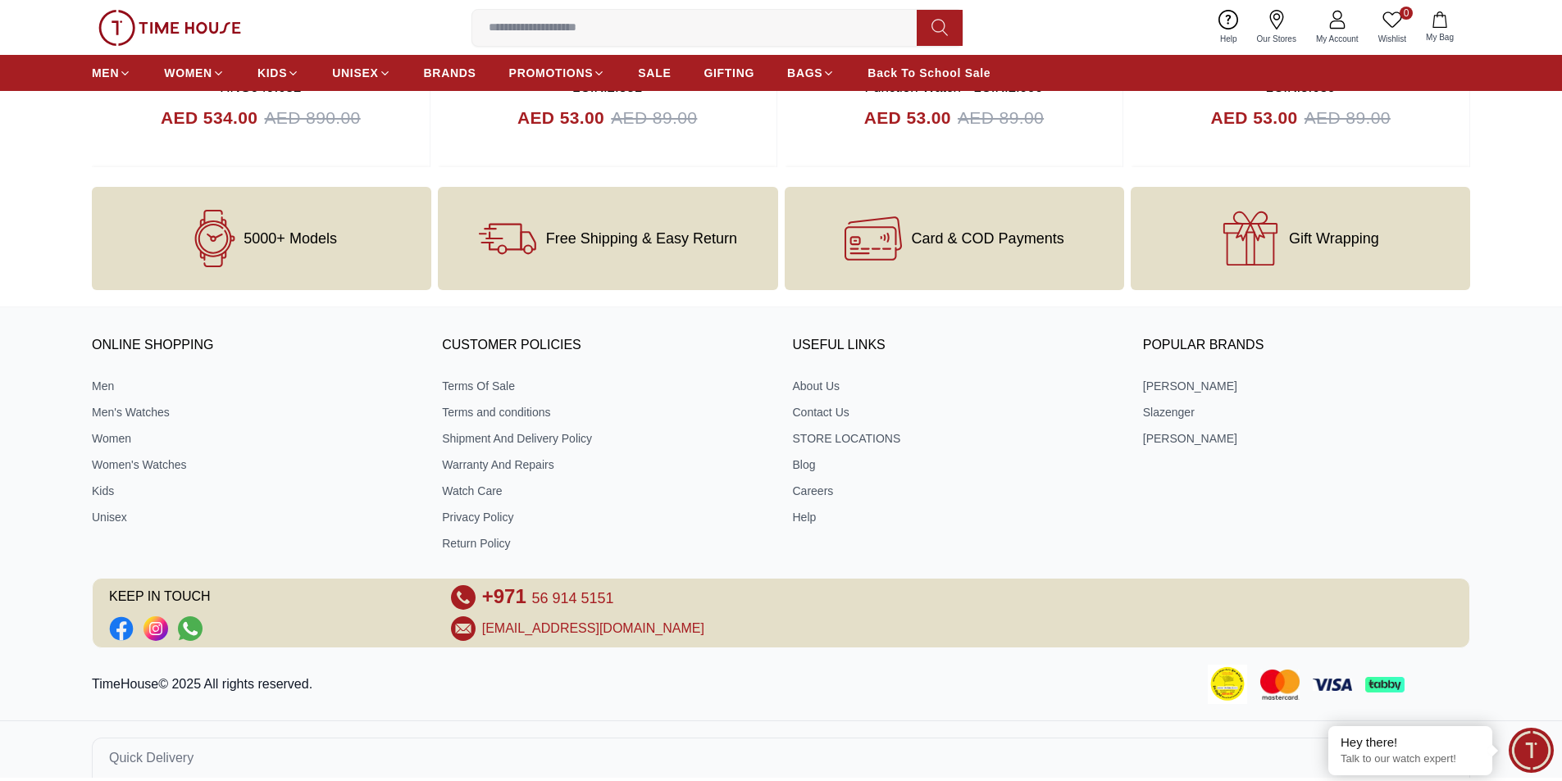
scroll to position [1932, 0]
